Goal: Information Seeking & Learning: Stay updated

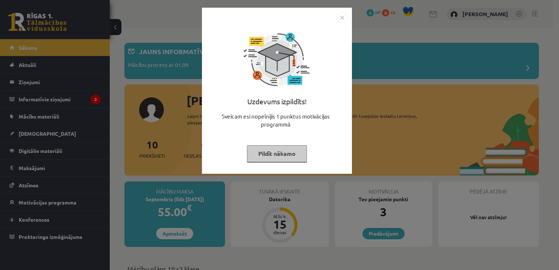
click at [342, 13] on img "Close" at bounding box center [342, 17] width 11 height 11
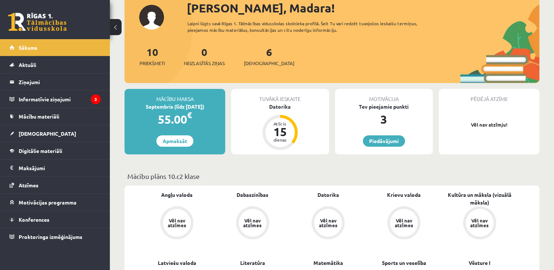
scroll to position [102, 0]
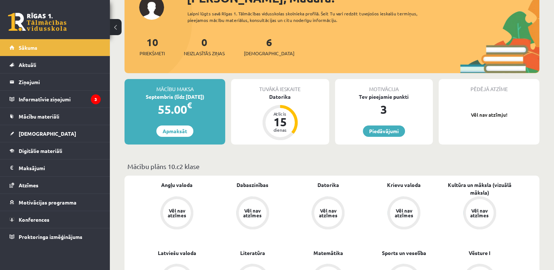
click at [306, 104] on div "Tuvākā ieskaite Datorika Atlicis 15 dienas" at bounding box center [280, 112] width 98 height 66
click at [52, 101] on legend "Informatīvie ziņojumi 3" at bounding box center [60, 99] width 82 height 17
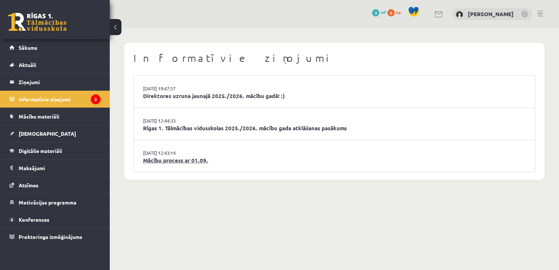
click at [232, 156] on link "Mācību process ar 01.09." at bounding box center [334, 160] width 383 height 8
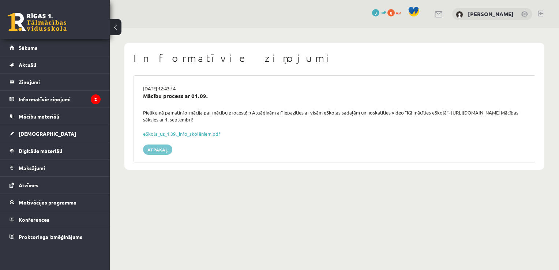
click at [166, 153] on link "Atpakaļ" at bounding box center [157, 150] width 29 height 10
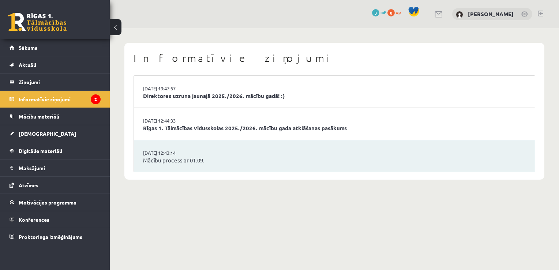
click at [215, 118] on li "29.08.2025 12:44:33 Rīgas 1. Tālmācības vidusskolas 2025./2026. mācību gada atk…" at bounding box center [334, 124] width 401 height 32
click at [214, 131] on link "Rīgas 1. Tālmācības vidusskolas 2025./2026. mācību gada atklāšanas pasākums" at bounding box center [334, 128] width 383 height 8
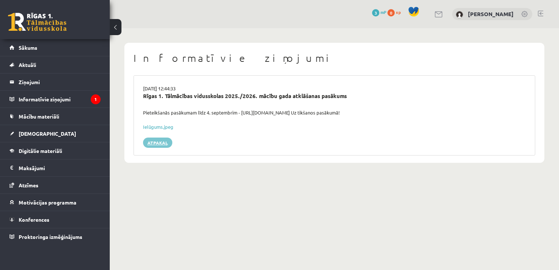
click at [165, 141] on link "Atpakaļ" at bounding box center [157, 143] width 29 height 10
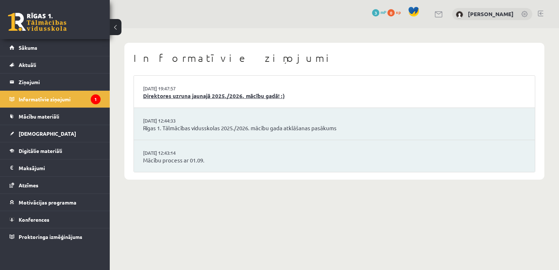
click at [211, 97] on link "Direktores uzruna jaunajā 2025./2026. mācību gadā! :)" at bounding box center [334, 96] width 383 height 8
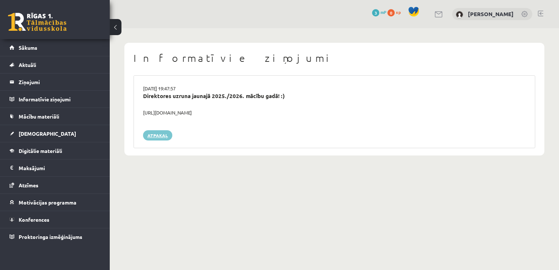
click at [162, 134] on link "Atpakaļ" at bounding box center [157, 135] width 29 height 10
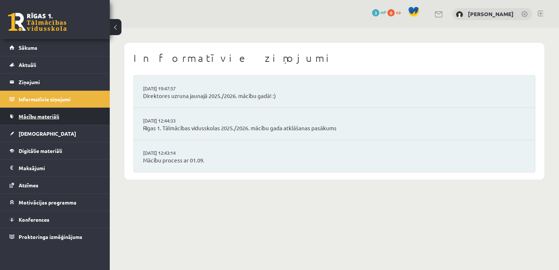
click at [67, 113] on link "Mācību materiāli" at bounding box center [55, 116] width 91 height 17
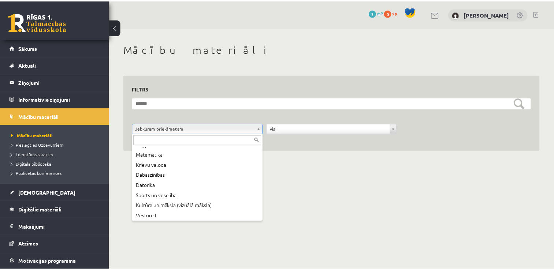
scroll to position [40, 0]
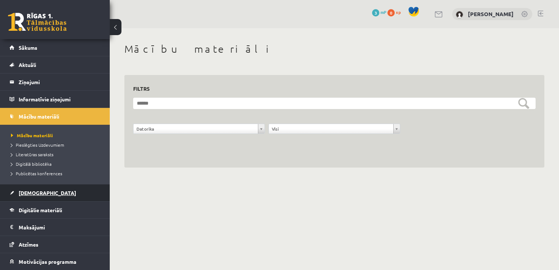
click at [64, 198] on link "[DEMOGRAPHIC_DATA]" at bounding box center [55, 192] width 91 height 17
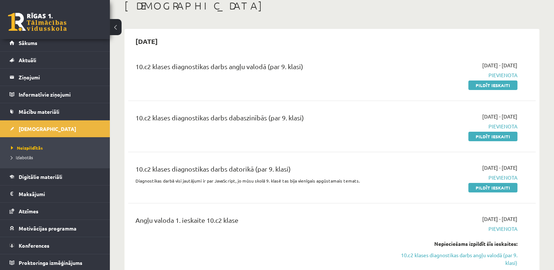
scroll to position [44, 0]
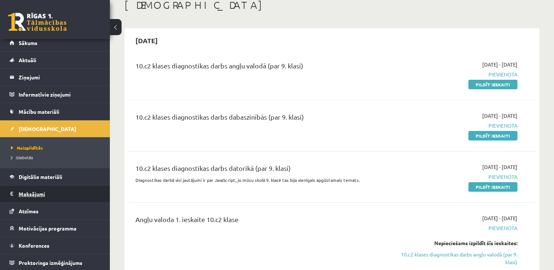
click at [67, 197] on legend "Maksājumi 0" at bounding box center [60, 194] width 82 height 17
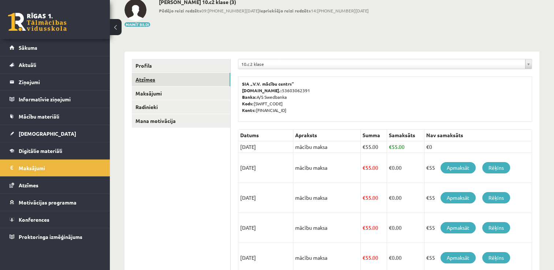
click at [177, 85] on link "Atzīmes" at bounding box center [181, 80] width 98 height 14
